Goal: Find specific page/section: Find specific page/section

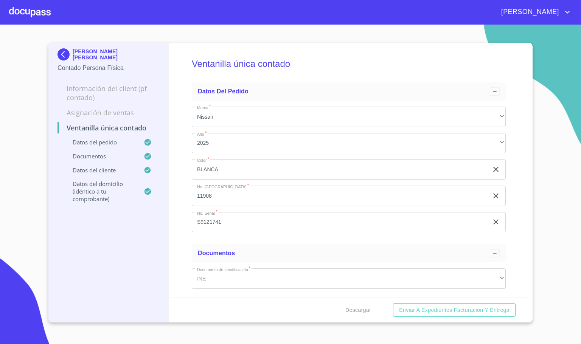
scroll to position [104, 0]
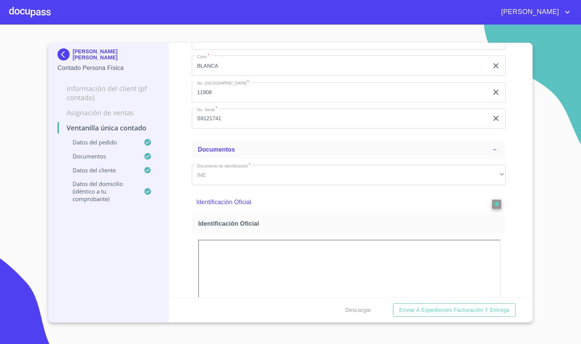
click at [41, 7] on div at bounding box center [30, 12] width 42 height 24
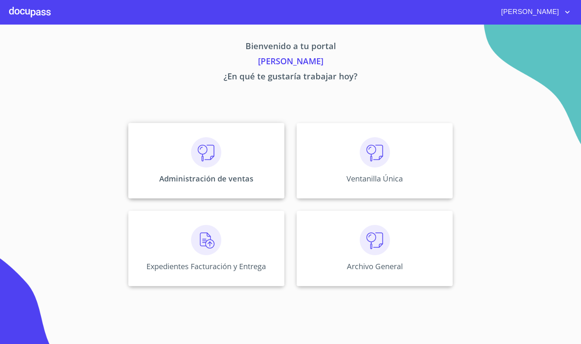
click at [236, 123] on div "Administración de ventas Ventanilla Única Expedientes Facturación y Entrega Arc…" at bounding box center [290, 204] width 469 height 175
click at [205, 168] on div "Administración de ventas" at bounding box center [206, 161] width 156 height 76
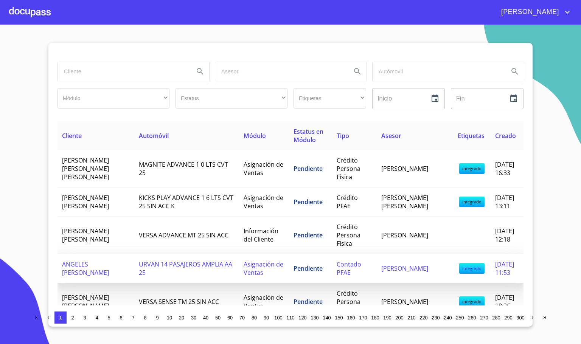
scroll to position [57, 0]
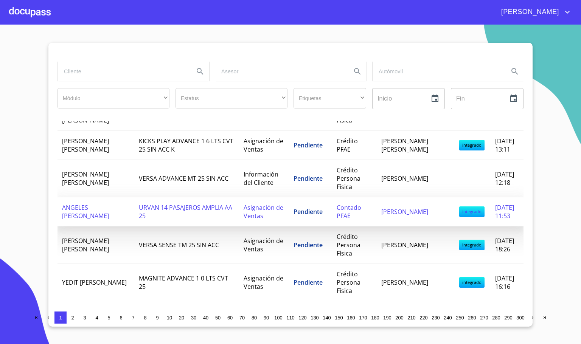
click at [114, 205] on td "ANGELES [PERSON_NAME]" at bounding box center [95, 211] width 77 height 29
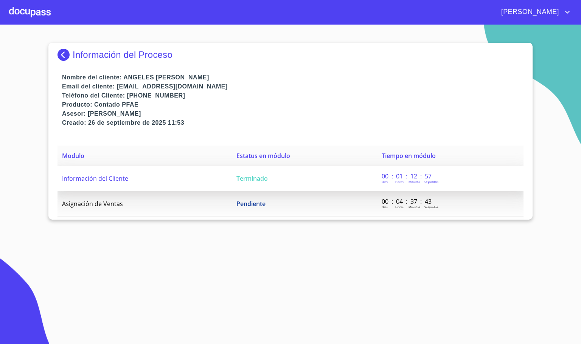
click at [166, 183] on td "Información del Cliente" at bounding box center [144, 178] width 174 height 25
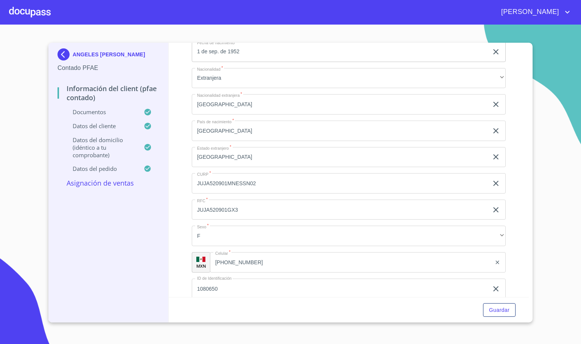
scroll to position [1532, 0]
click at [14, 15] on div at bounding box center [30, 12] width 42 height 24
